Goal: Task Accomplishment & Management: Use online tool/utility

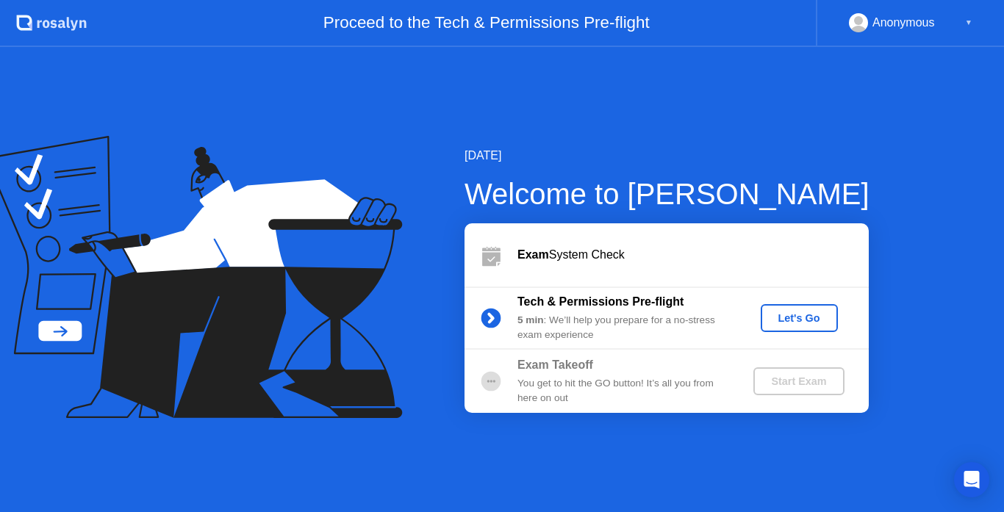
click at [792, 315] on div "Let's Go" at bounding box center [799, 318] width 65 height 12
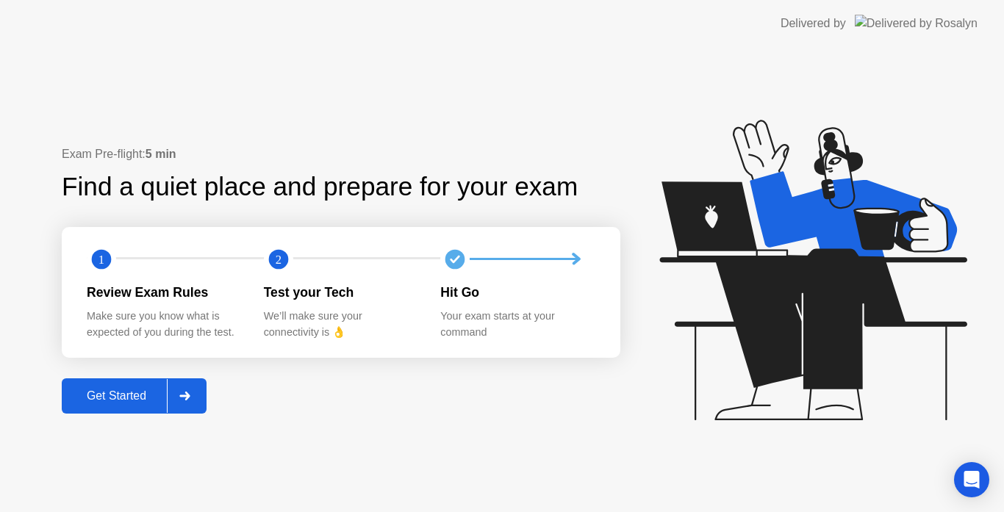
click at [122, 400] on div "Get Started" at bounding box center [116, 396] width 101 height 13
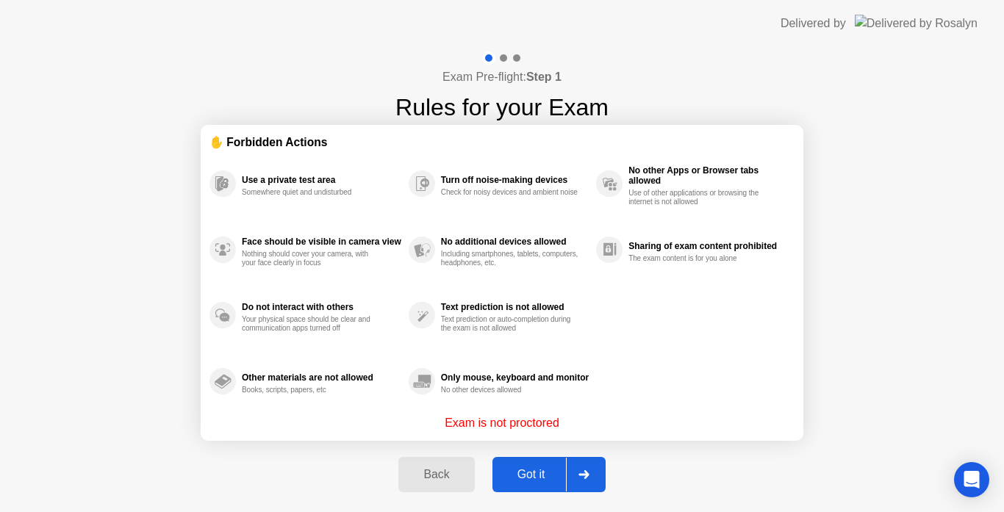
click at [528, 479] on div "Got it" at bounding box center [531, 474] width 69 height 13
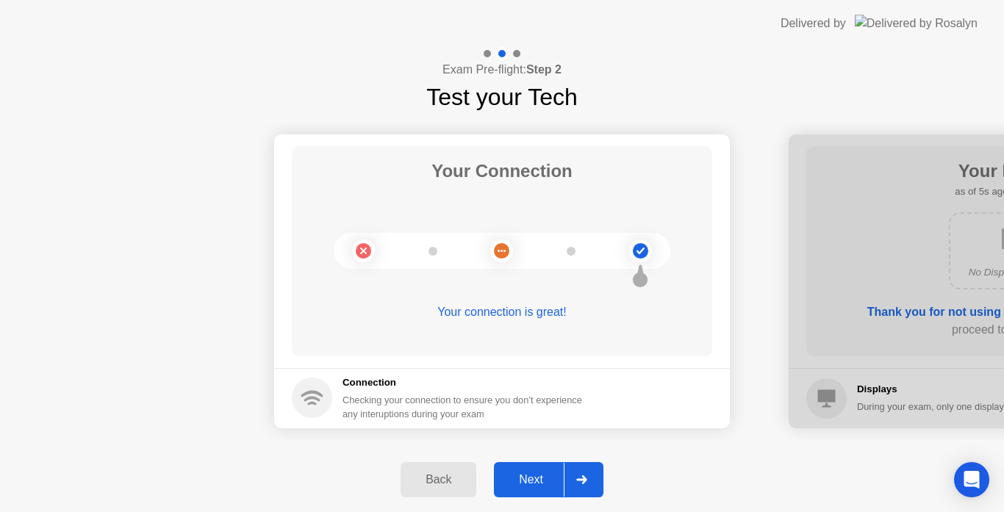
click at [521, 487] on div "Next" at bounding box center [530, 479] width 65 height 13
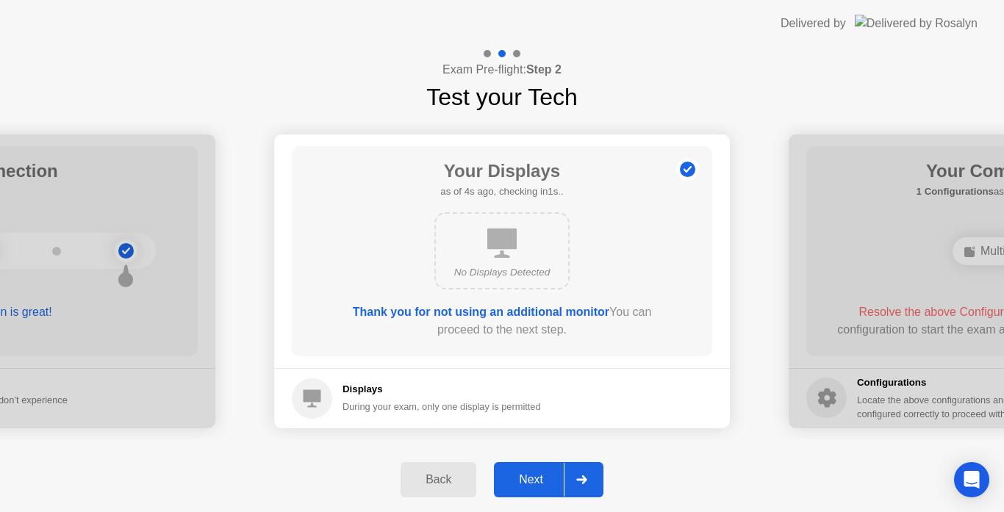
click at [529, 476] on div "Next" at bounding box center [530, 479] width 65 height 13
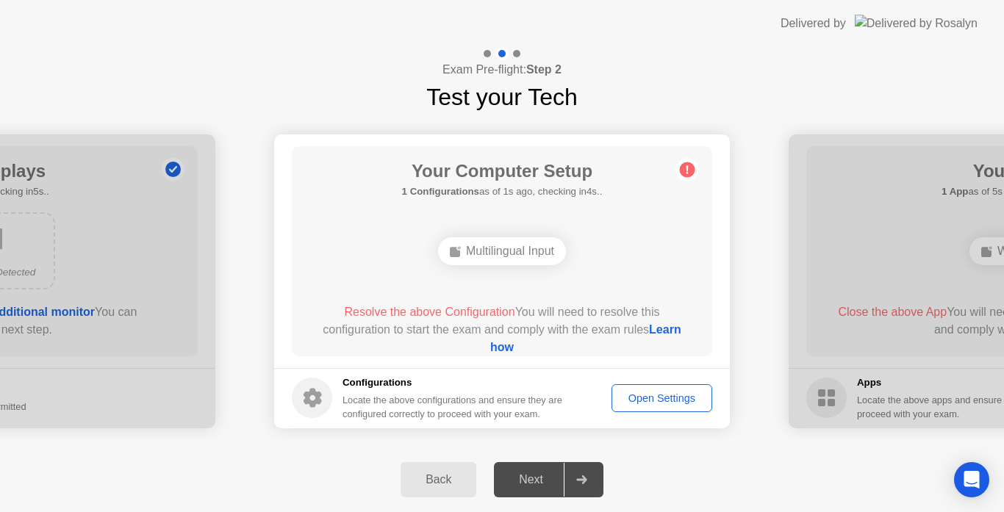
click at [635, 404] on div "Open Settings" at bounding box center [662, 399] width 90 height 12
click at [524, 475] on div "Next" at bounding box center [530, 479] width 65 height 13
click at [508, 347] on link "Learn how" at bounding box center [585, 338] width 191 height 30
click at [817, 117] on div "Your Connection Your connection is great! Connection Checking your connection t…" at bounding box center [502, 281] width 1004 height 333
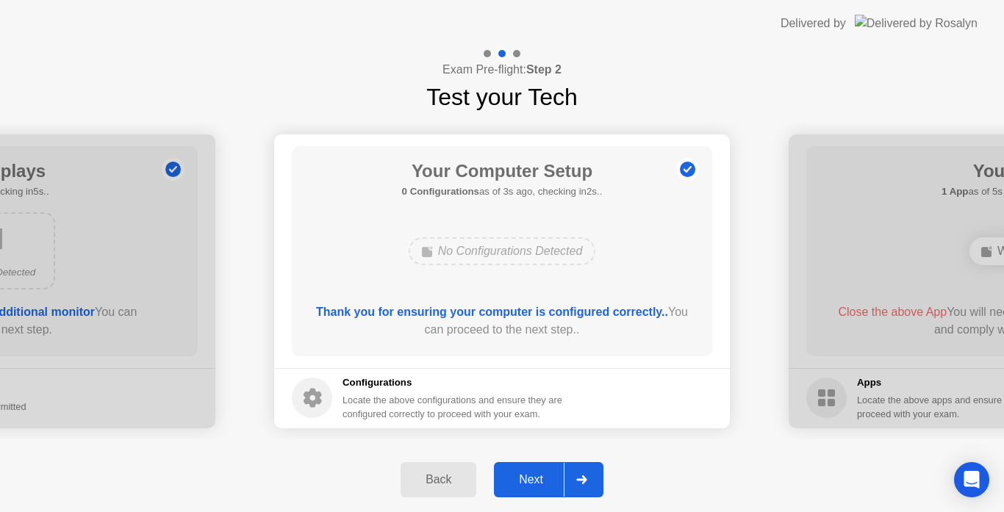
click at [528, 478] on div "Next" at bounding box center [530, 479] width 65 height 13
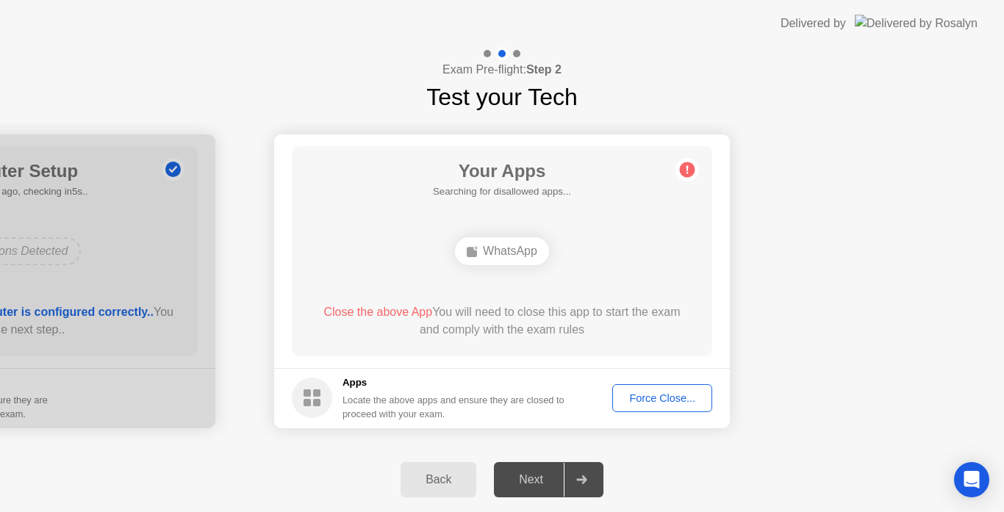
click at [637, 387] on button "Force Close..." at bounding box center [662, 398] width 100 height 28
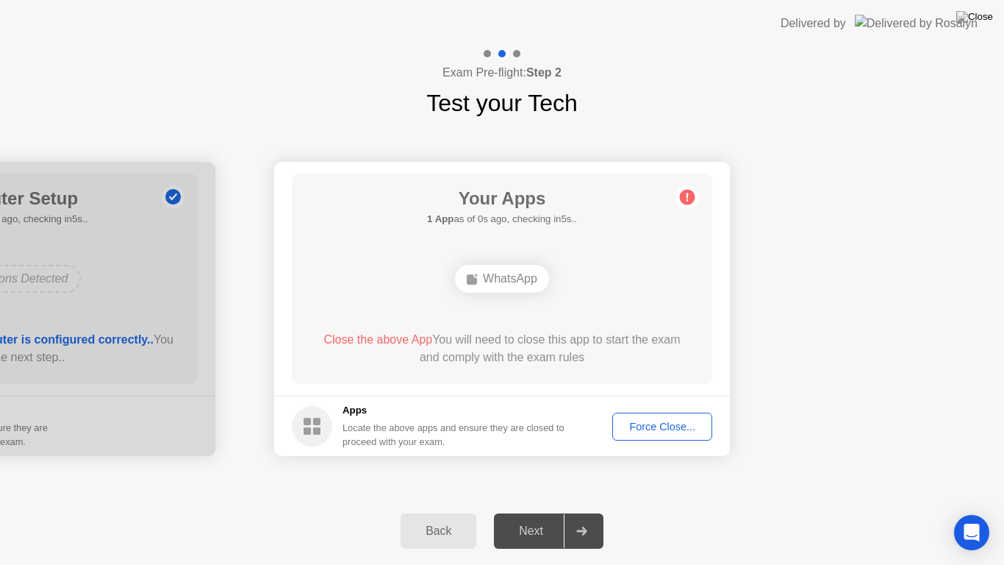
click at [639, 423] on div "Force Close..." at bounding box center [662, 426] width 90 height 12
click at [807, 512] on div "Back Next" at bounding box center [502, 531] width 1004 height 68
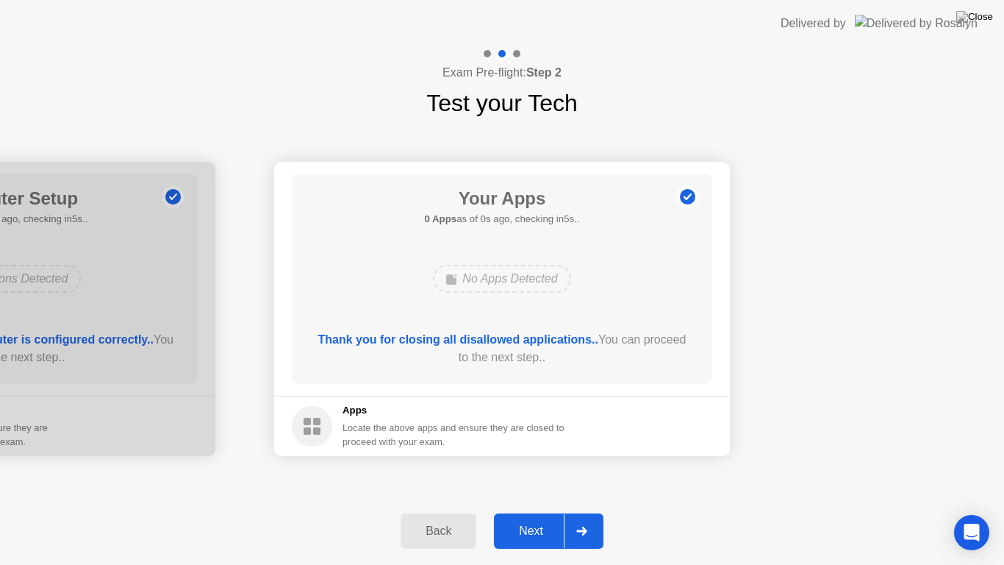
click at [817, 512] on div "Back Next" at bounding box center [502, 531] width 1004 height 68
click at [542, 512] on div "Next" at bounding box center [530, 530] width 65 height 13
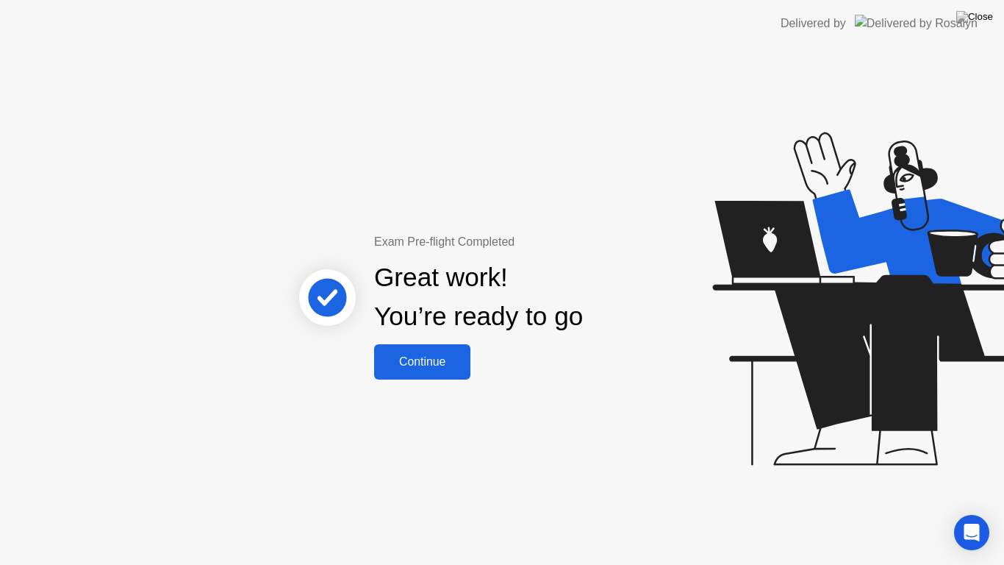
click at [405, 364] on div "Continue" at bounding box center [422, 361] width 87 height 13
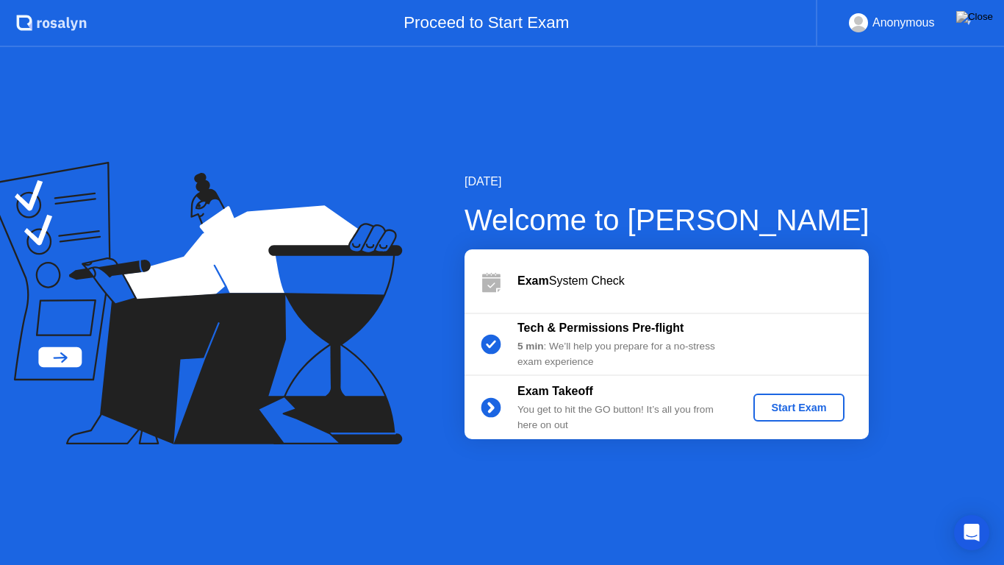
click at [302, 15] on div "Proceed to Start Exam" at bounding box center [451, 23] width 729 height 47
click at [988, 15] on img at bounding box center [974, 17] width 37 height 12
click at [785, 409] on div "Start Exam" at bounding box center [798, 407] width 79 height 12
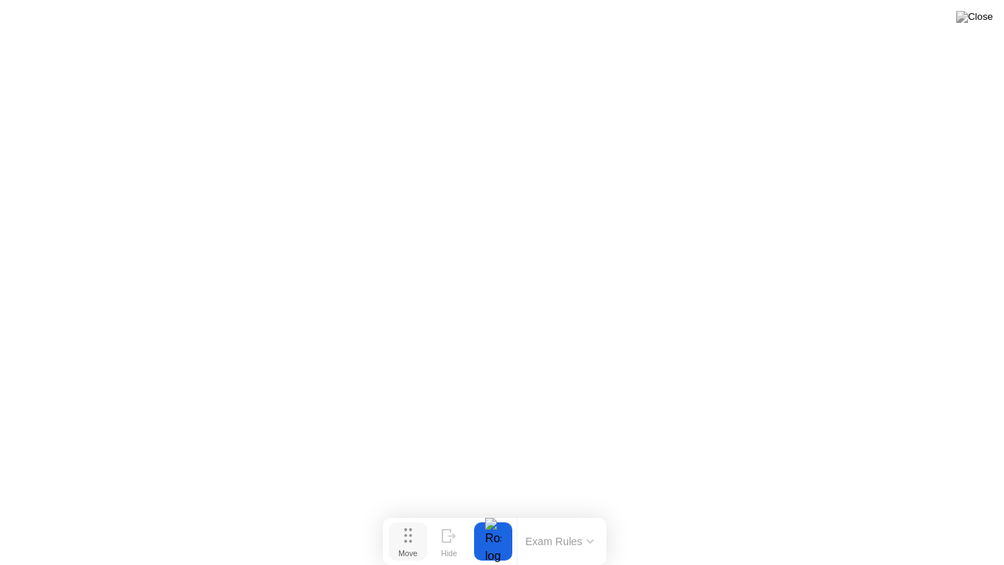
drag, startPoint x: 417, startPoint y: 546, endPoint x: 406, endPoint y: 549, distance: 11.4
click at [406, 512] on div "Move" at bounding box center [407, 552] width 19 height 9
click at [500, 512] on div at bounding box center [489, 541] width 31 height 38
click at [536, 512] on button "Exam Rules" at bounding box center [556, 540] width 78 height 13
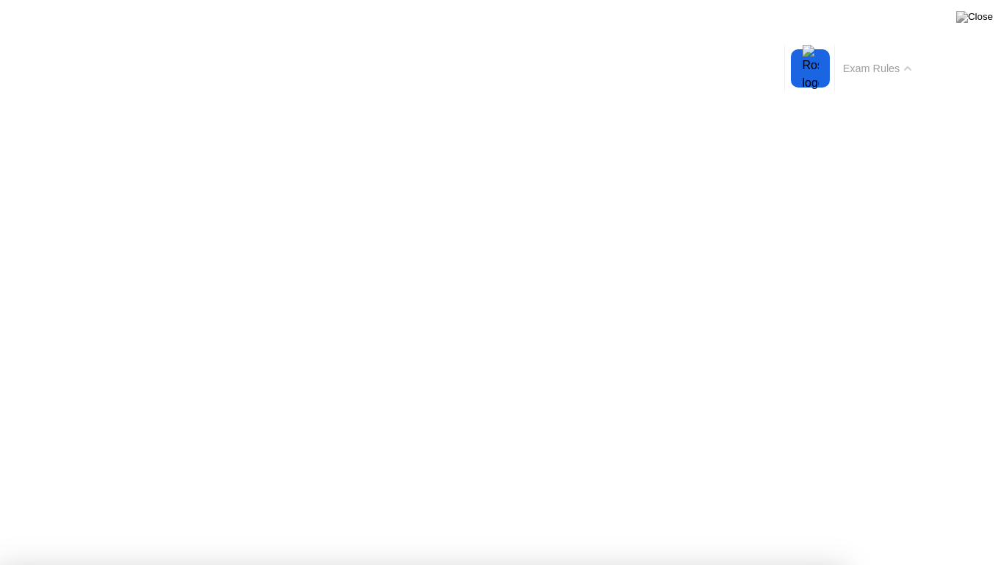
click at [861, 57] on div "Exam Rules" at bounding box center [876, 68] width 85 height 47
click at [905, 64] on button "Exam Rules" at bounding box center [878, 68] width 78 height 13
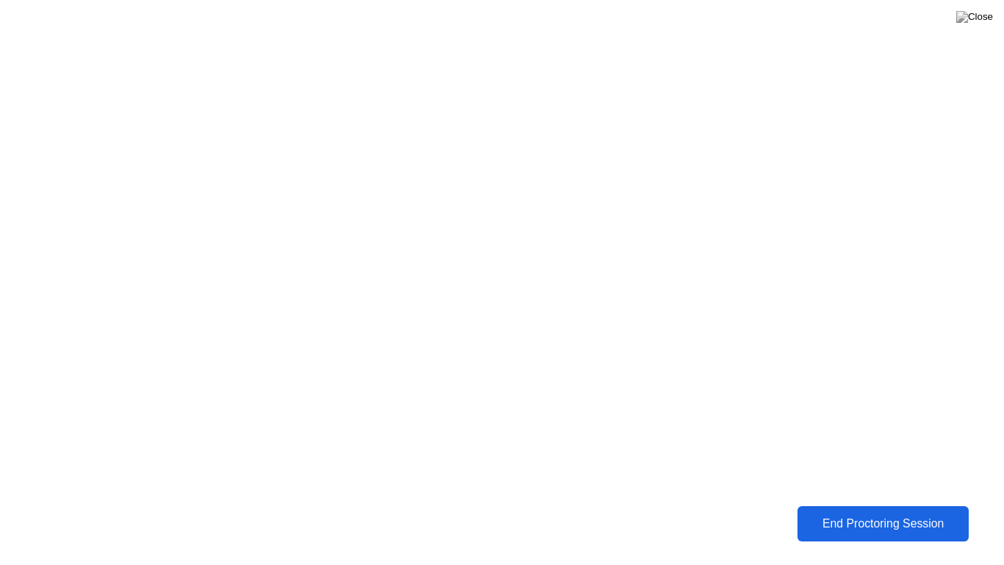
click at [873, 512] on div "End Proctoring Session" at bounding box center [883, 523] width 176 height 15
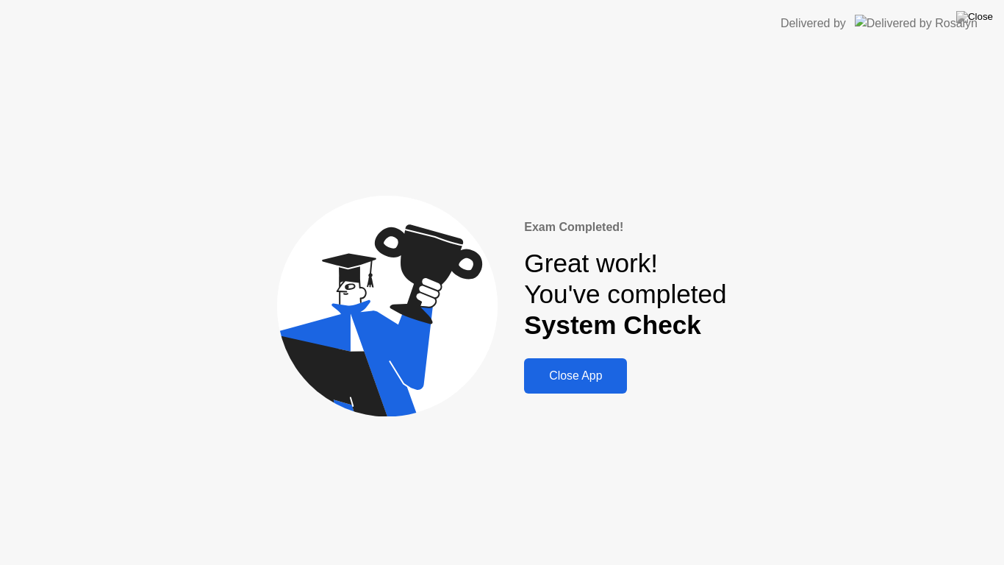
click at [571, 377] on div "Close App" at bounding box center [575, 375] width 94 height 13
